Goal: Task Accomplishment & Management: Use online tool/utility

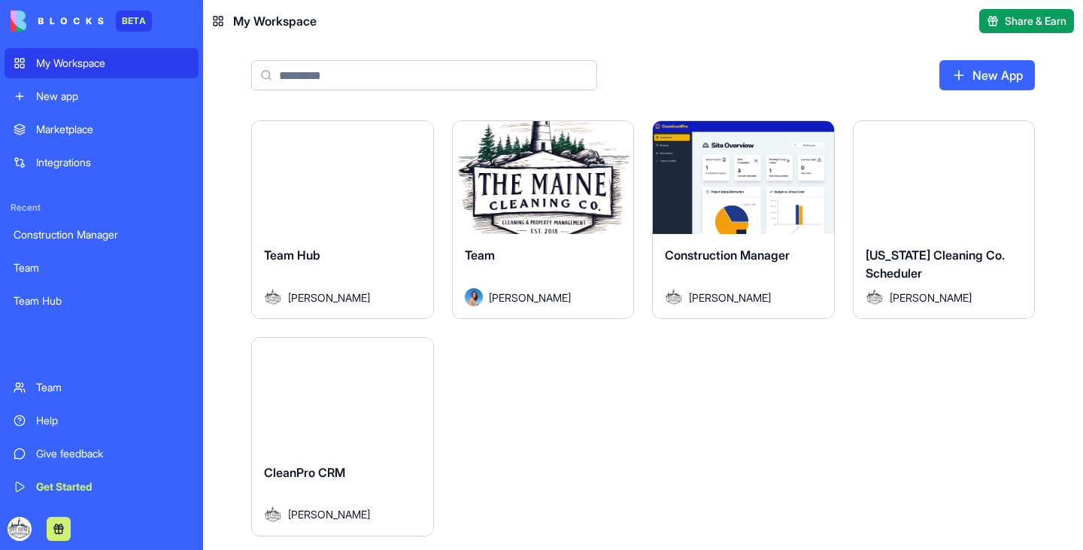
click at [967, 109] on div "New App" at bounding box center [643, 81] width 880 height 78
click at [979, 83] on link "New App" at bounding box center [988, 75] width 96 height 30
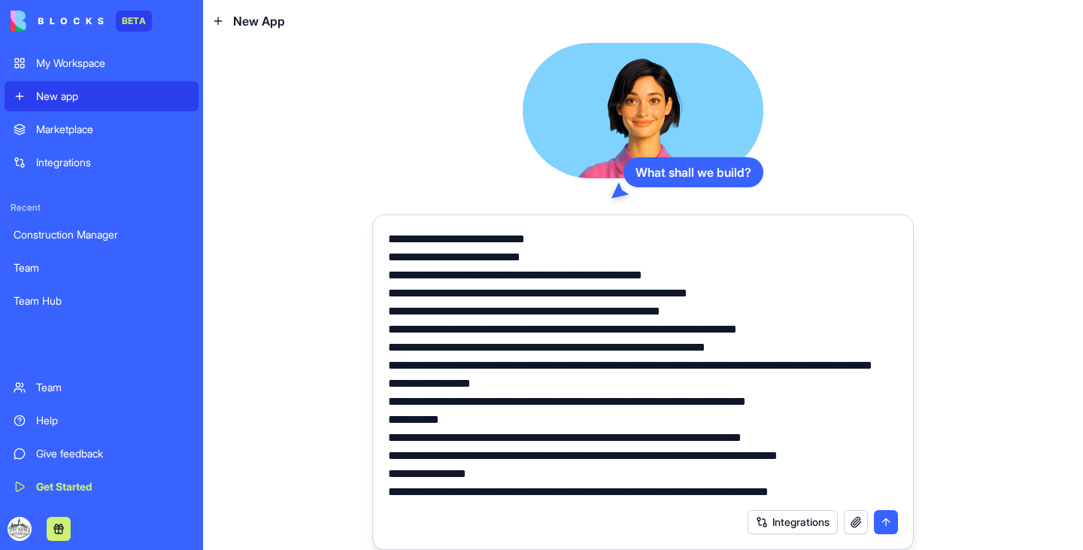
scroll to position [361, 0]
type textarea "**********"
click at [879, 521] on button "submit" at bounding box center [886, 522] width 24 height 24
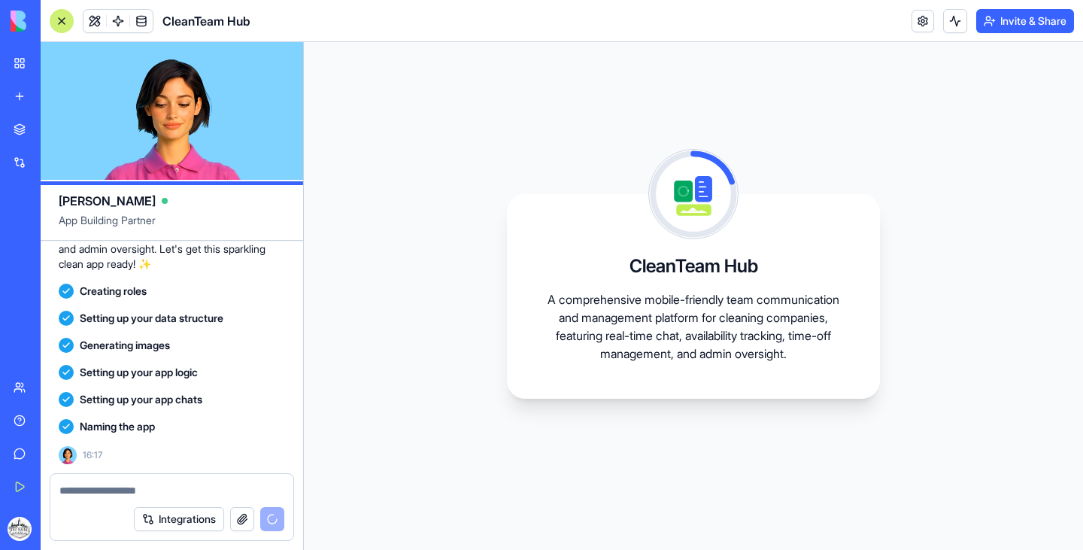
scroll to position [958, 0]
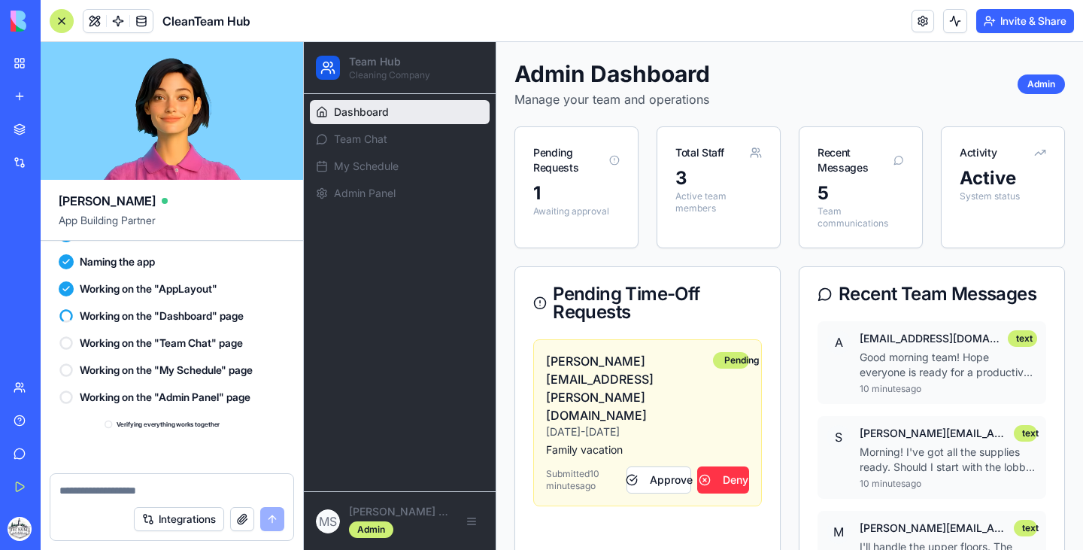
scroll to position [1169, 0]
